Goal: Task Accomplishment & Management: Manage account settings

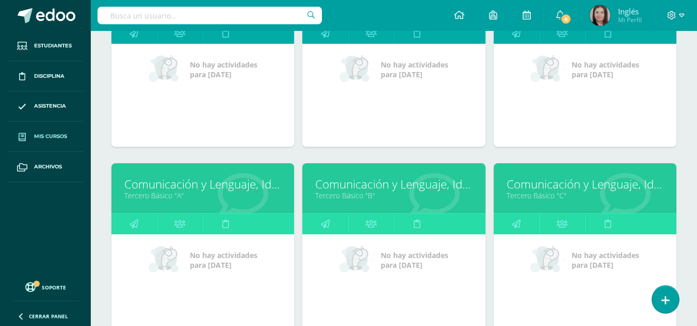
click at [57, 127] on link "Mis cursos" at bounding box center [45, 137] width 74 height 30
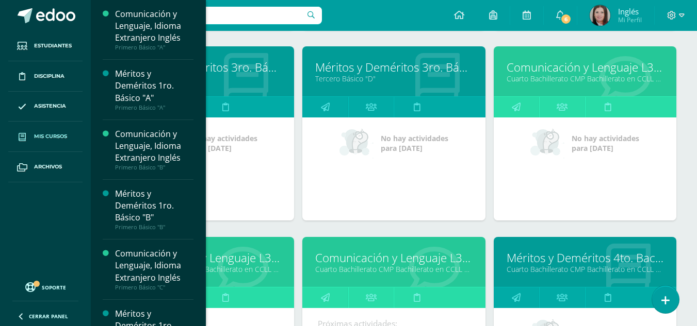
scroll to position [1689, 0]
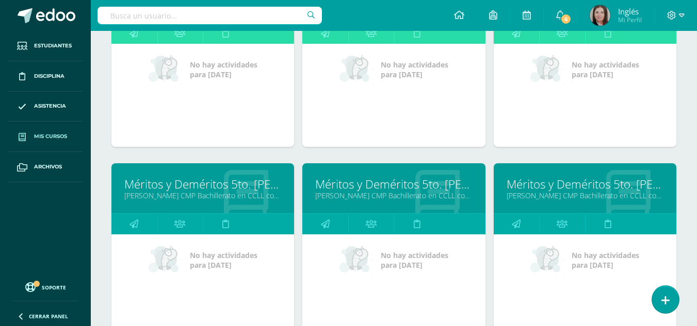
scroll to position [2266, 0]
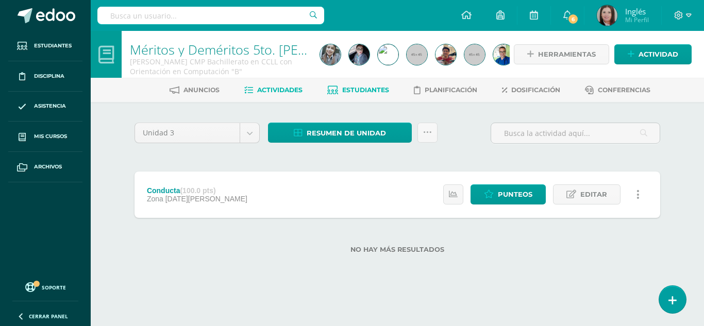
click at [357, 93] on span "Estudiantes" at bounding box center [365, 90] width 47 height 8
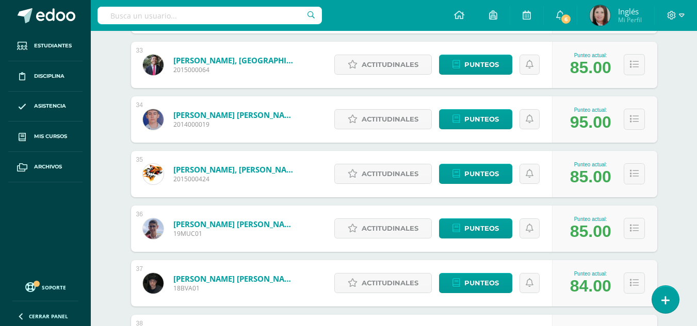
scroll to position [2028, 0]
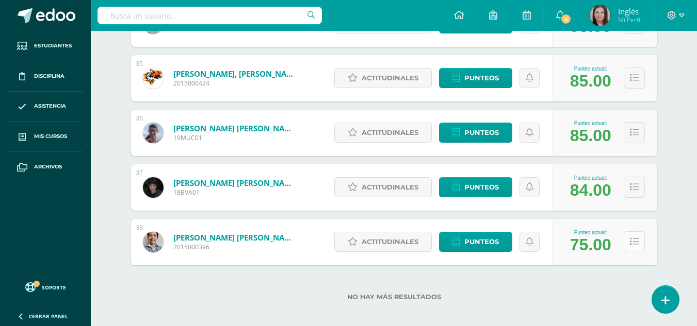
click at [643, 249] on button at bounding box center [633, 242] width 21 height 21
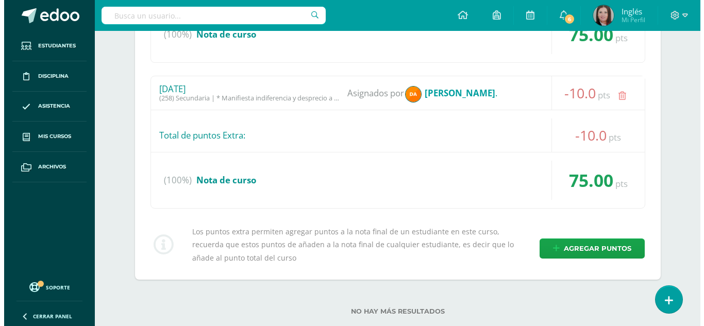
scroll to position [2389, 0]
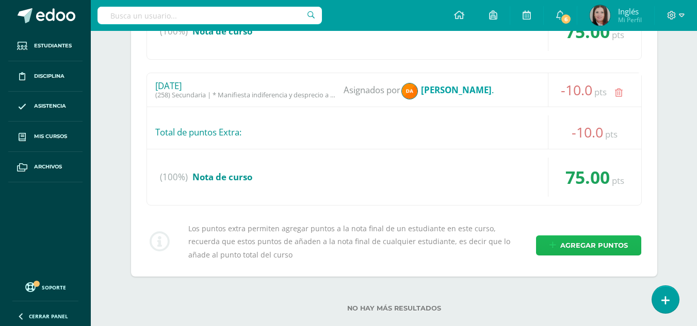
click at [594, 244] on span "Agregar puntos" at bounding box center [594, 245] width 68 height 19
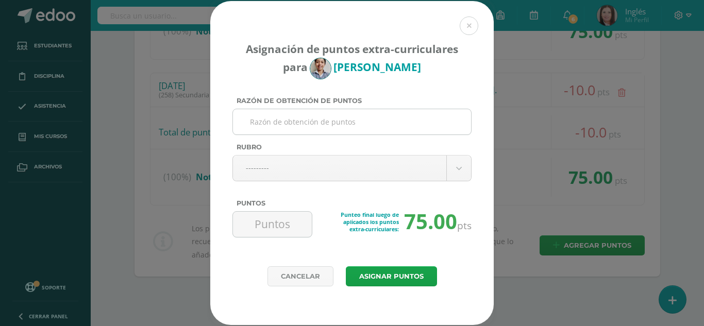
click at [343, 128] on input "Razón de obtención de puntos" at bounding box center [352, 121] width 230 height 25
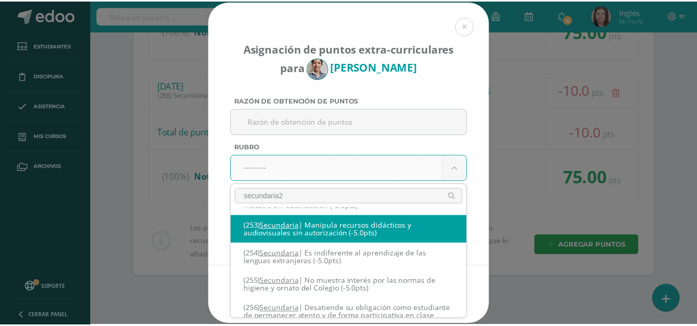
scroll to position [0, 0]
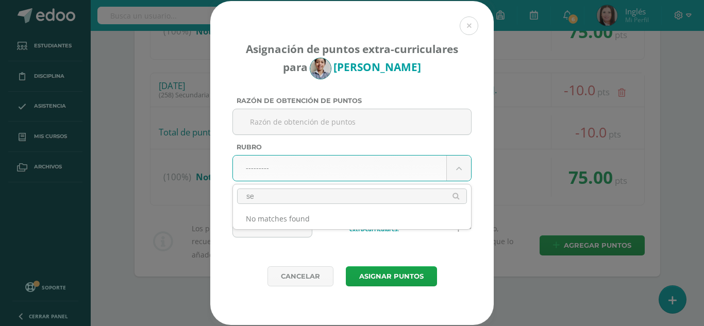
type input "s"
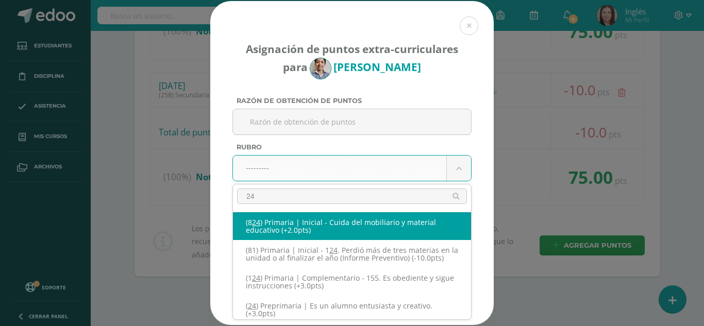
type input "242"
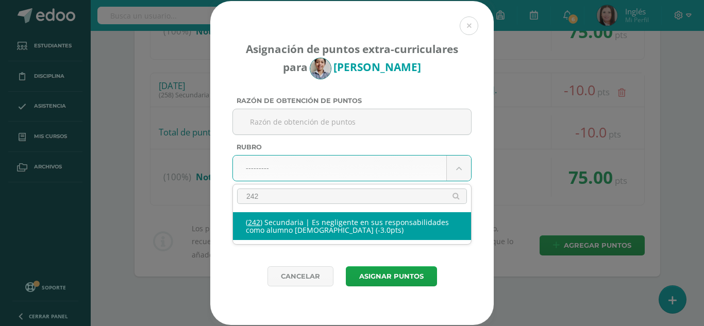
select select "274"
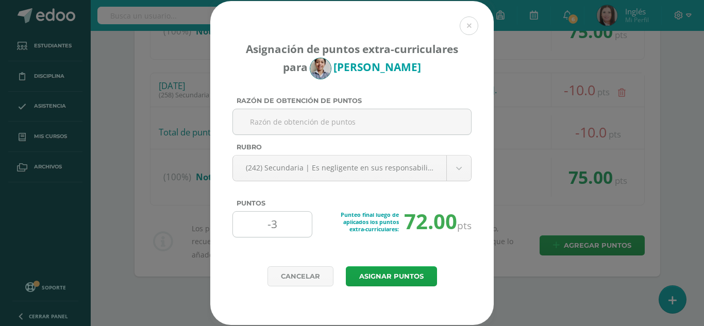
drag, startPoint x: 300, startPoint y: 230, endPoint x: 234, endPoint y: 228, distance: 66.5
click at [234, 228] on div "-3" at bounding box center [273, 224] width 80 height 26
type input "5"
click at [275, 120] on input "Razón de obtención de puntos" at bounding box center [352, 121] width 230 height 25
click at [405, 284] on button "Asignar puntos" at bounding box center [391, 277] width 91 height 20
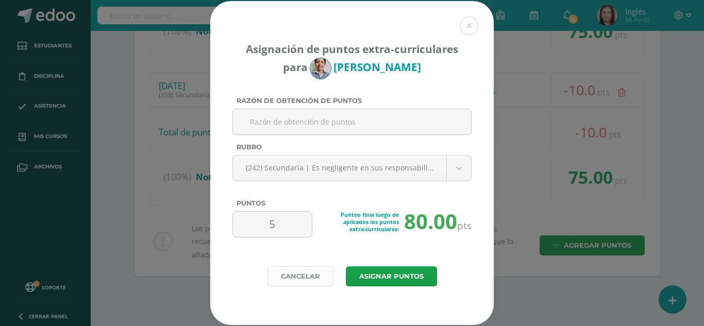
click at [294, 284] on link "Cancelar" at bounding box center [301, 277] width 66 height 20
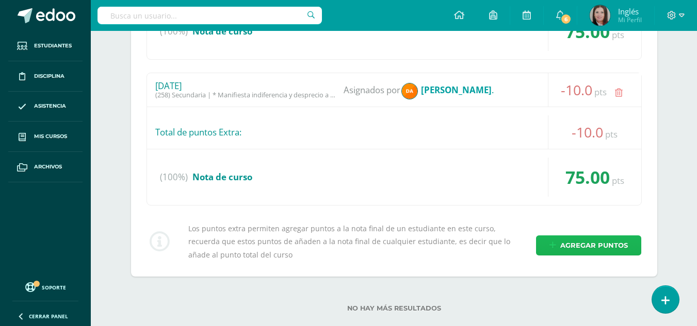
scroll to position [2355, 0]
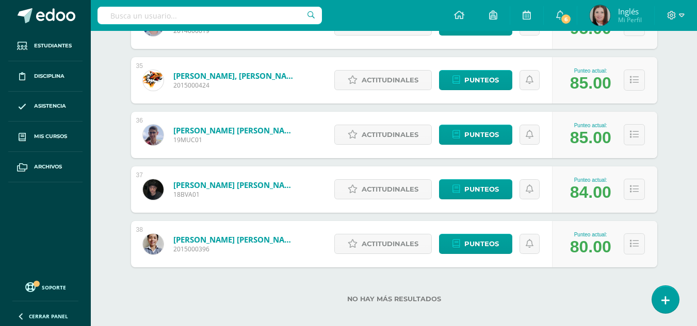
scroll to position [2035, 0]
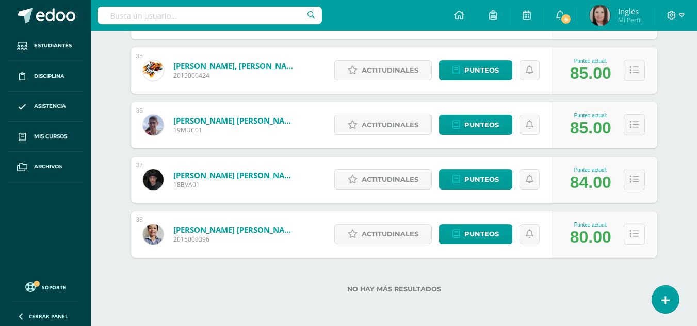
click at [631, 235] on icon at bounding box center [634, 234] width 9 height 9
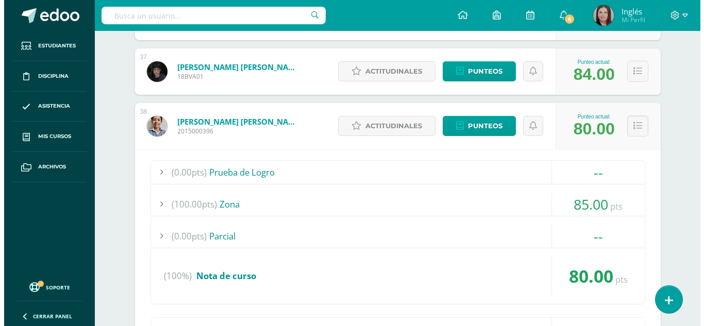
scroll to position [2293, 0]
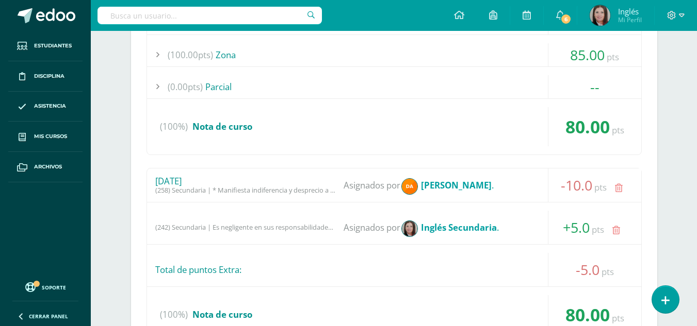
click at [614, 233] on icon at bounding box center [616, 230] width 8 height 9
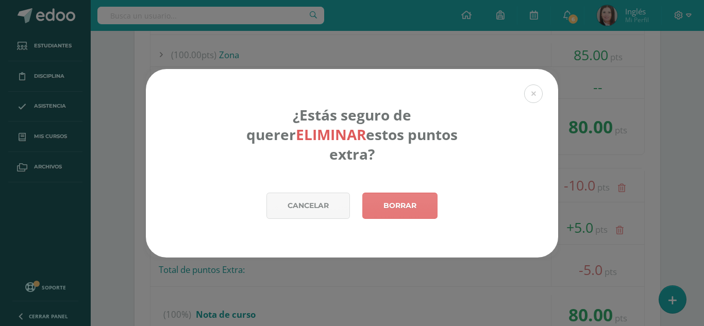
click at [430, 207] on link "Borrar" at bounding box center [400, 206] width 75 height 26
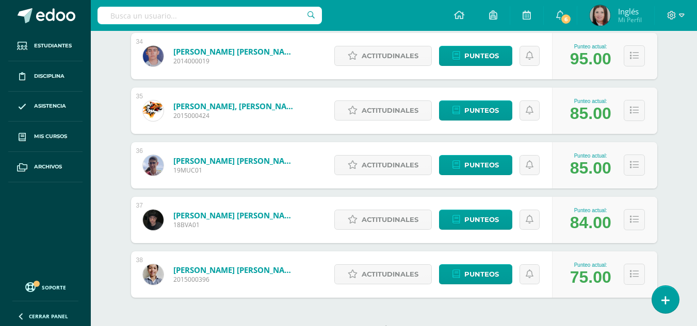
scroll to position [2035, 0]
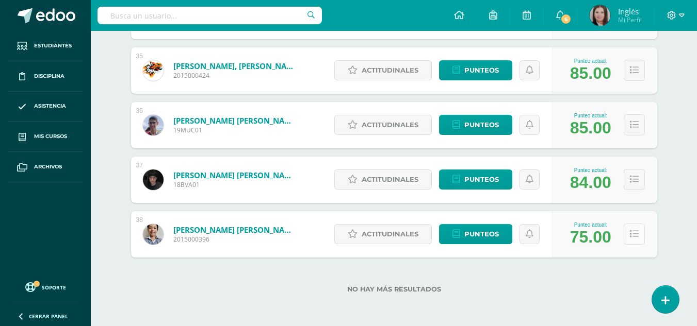
click at [634, 232] on icon at bounding box center [634, 234] width 9 height 9
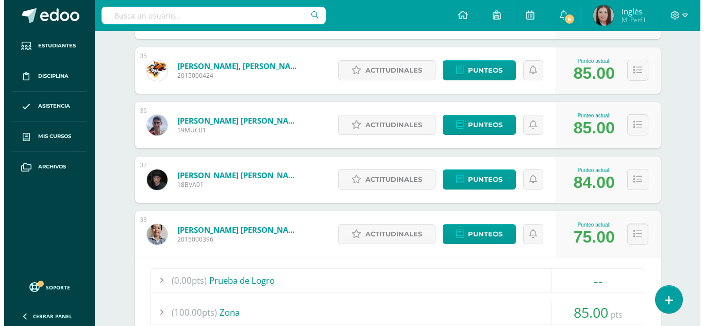
scroll to position [2345, 0]
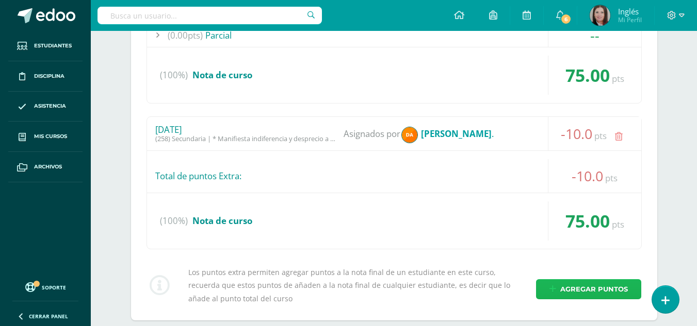
click at [584, 287] on span "Agregar puntos" at bounding box center [594, 289] width 68 height 19
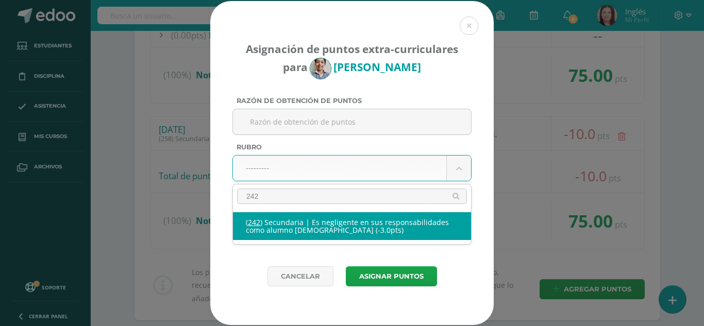
type input "242"
select select "274"
type input "-3"
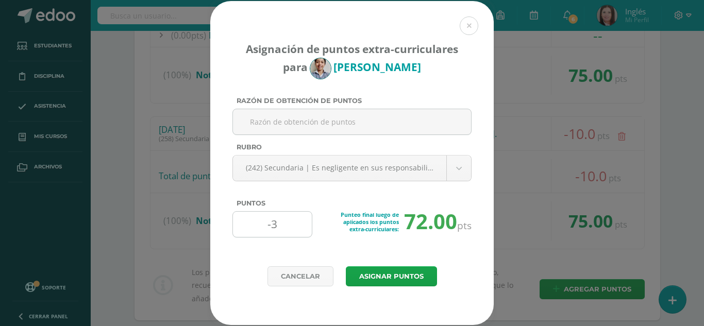
click at [291, 228] on input "-3" at bounding box center [272, 224] width 71 height 25
type input "-5"
click at [346, 267] on button "Asignar puntos" at bounding box center [391, 277] width 91 height 20
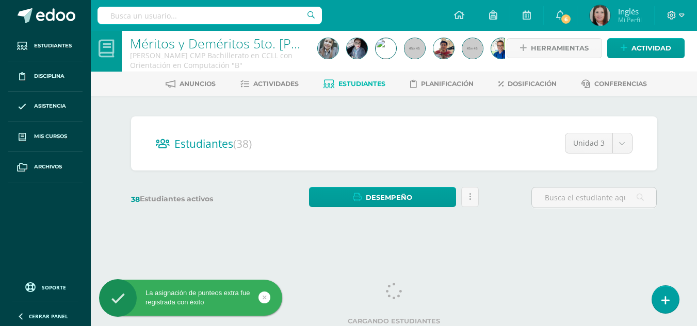
scroll to position [9, 0]
